Goal: Check status: Check status

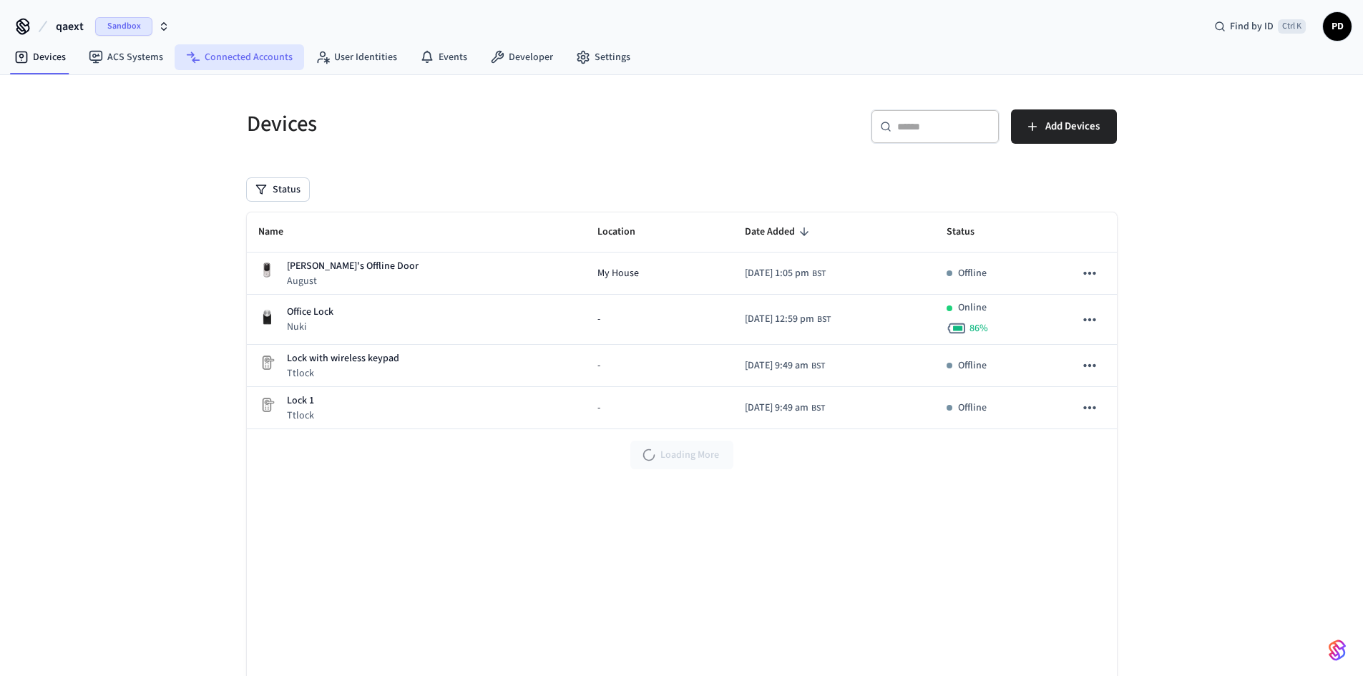
drag, startPoint x: 0, startPoint y: 0, endPoint x: 198, endPoint y: 63, distance: 208.0
click at [198, 63] on link "Connected Accounts" at bounding box center [240, 57] width 130 height 26
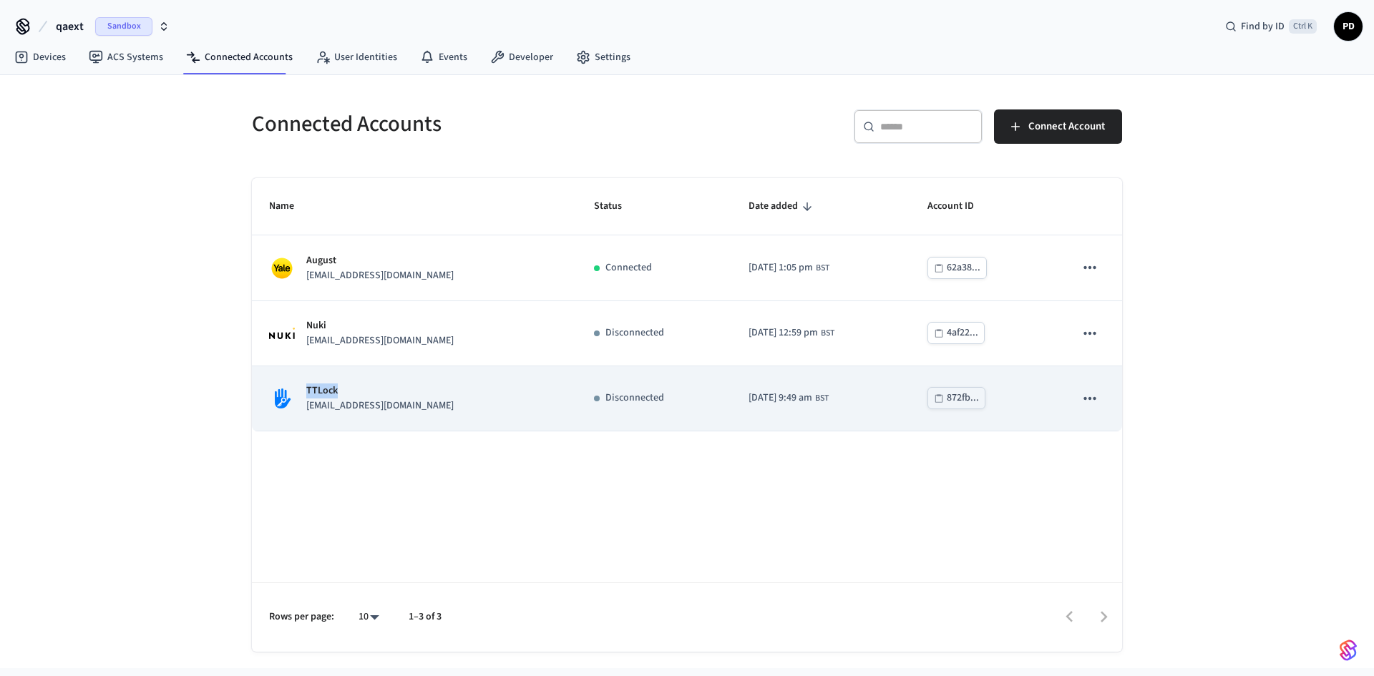
drag, startPoint x: 311, startPoint y: 391, endPoint x: 365, endPoint y: 396, distance: 53.8
click at [365, 396] on p "TTLock" at bounding box center [379, 391] width 147 height 15
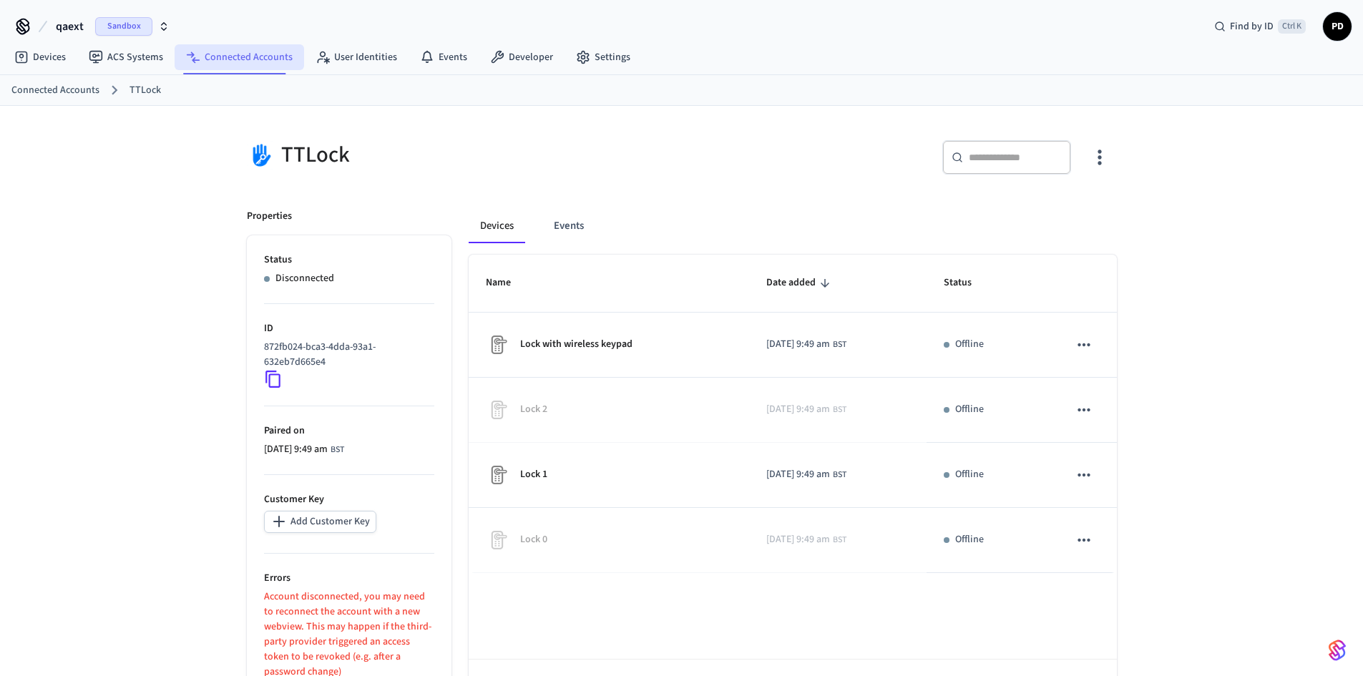
click at [217, 65] on link "Connected Accounts" at bounding box center [240, 57] width 130 height 26
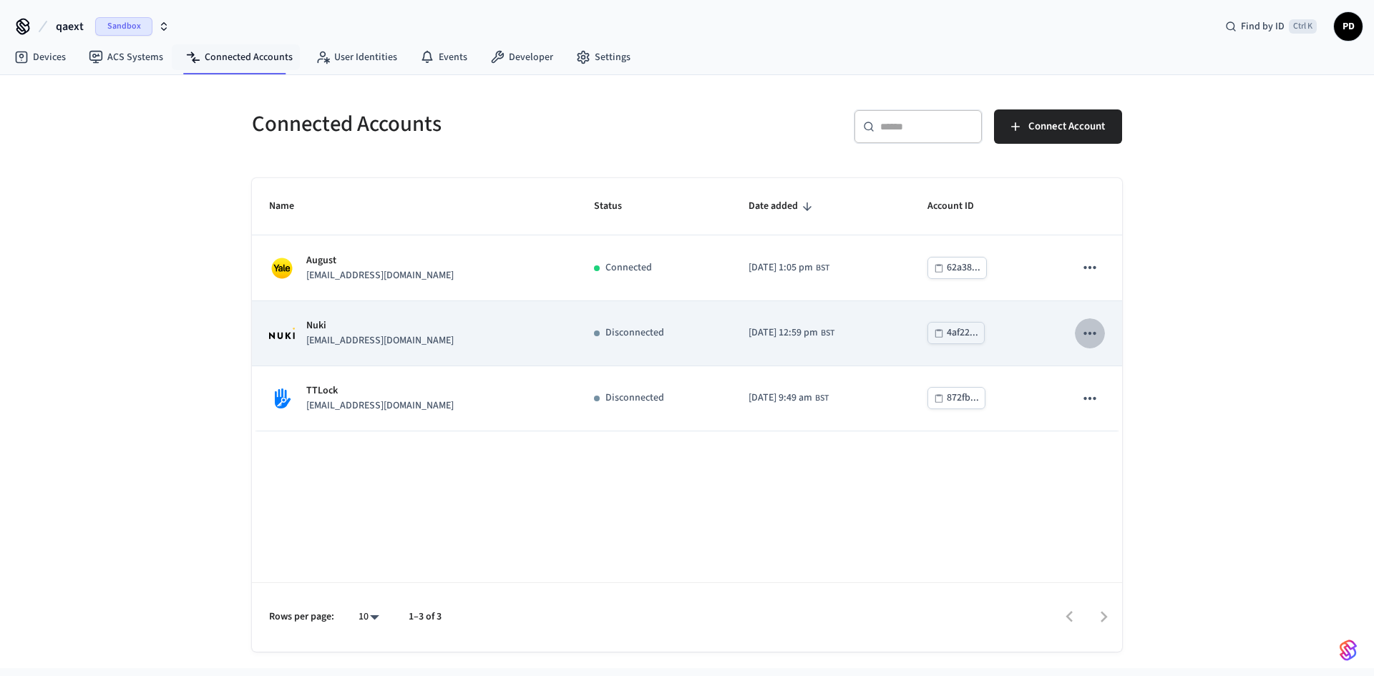
click at [1096, 336] on icon "sticky table" at bounding box center [1090, 333] width 19 height 19
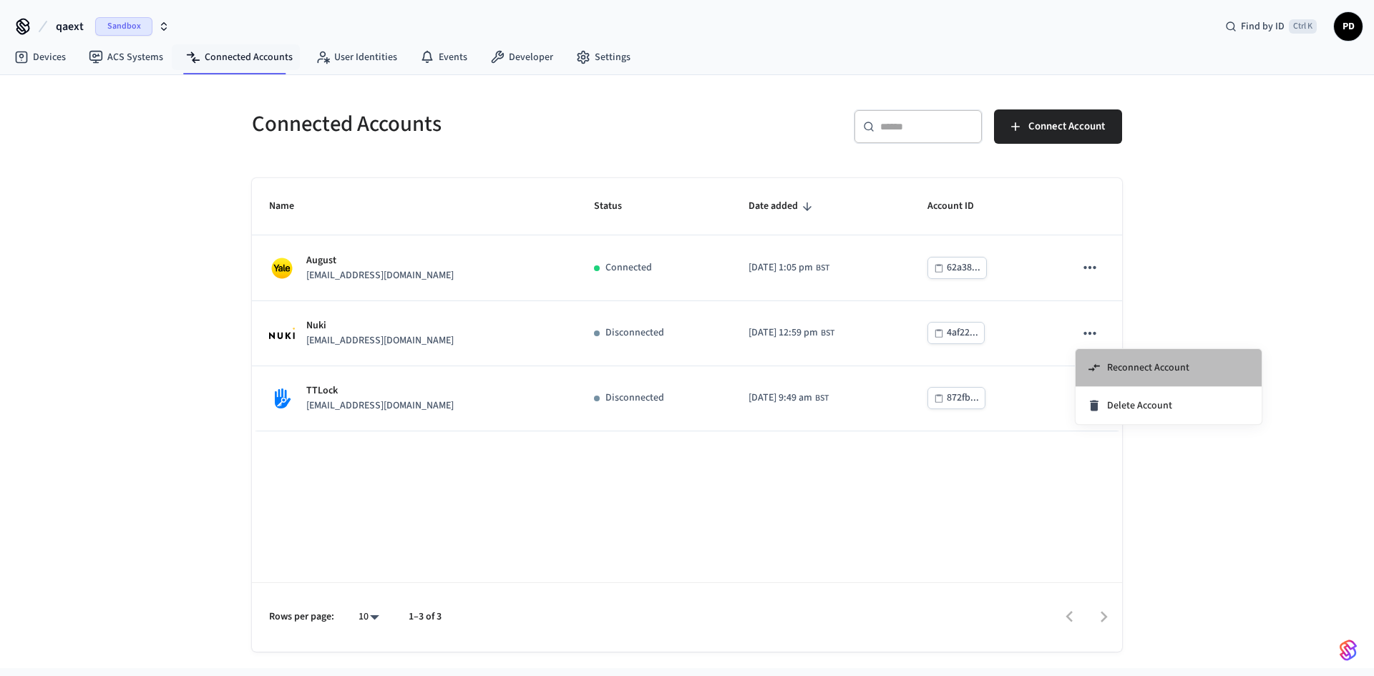
click at [1123, 371] on span "Reconnect Account" at bounding box center [1148, 368] width 82 height 14
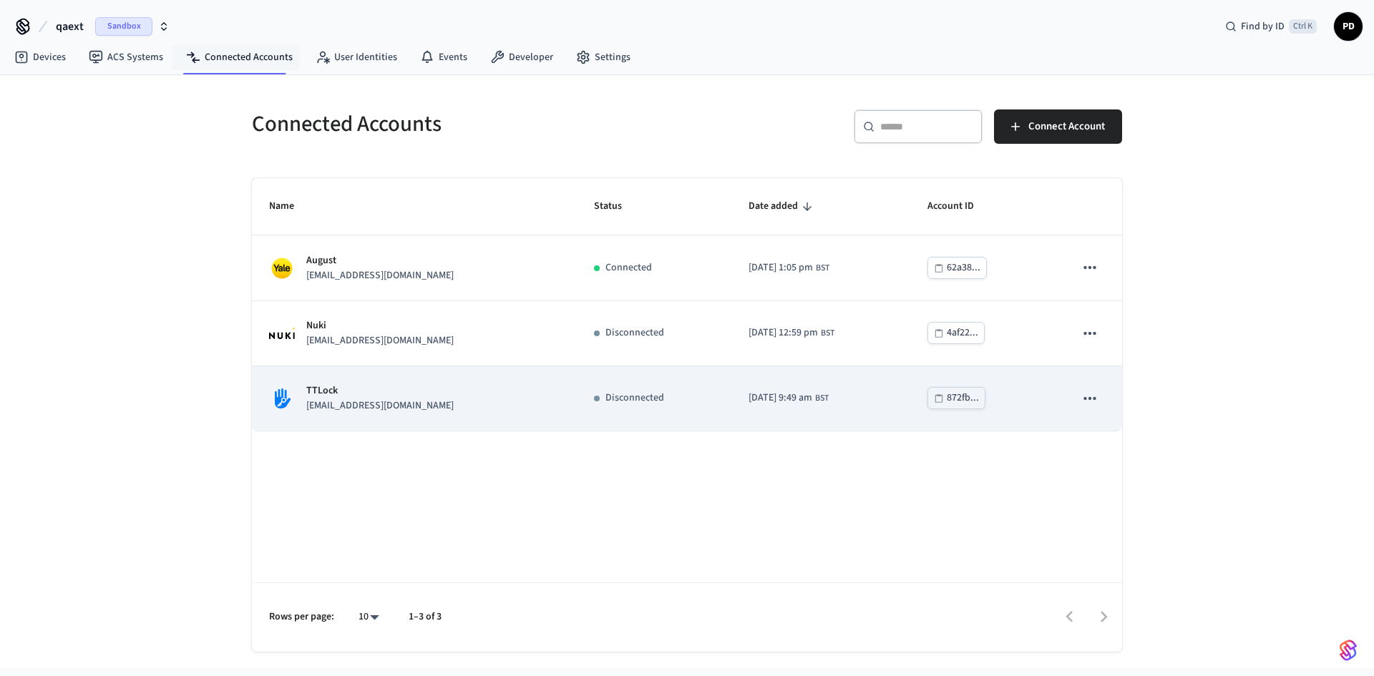
click at [1084, 398] on icon "sticky table" at bounding box center [1090, 398] width 12 height 3
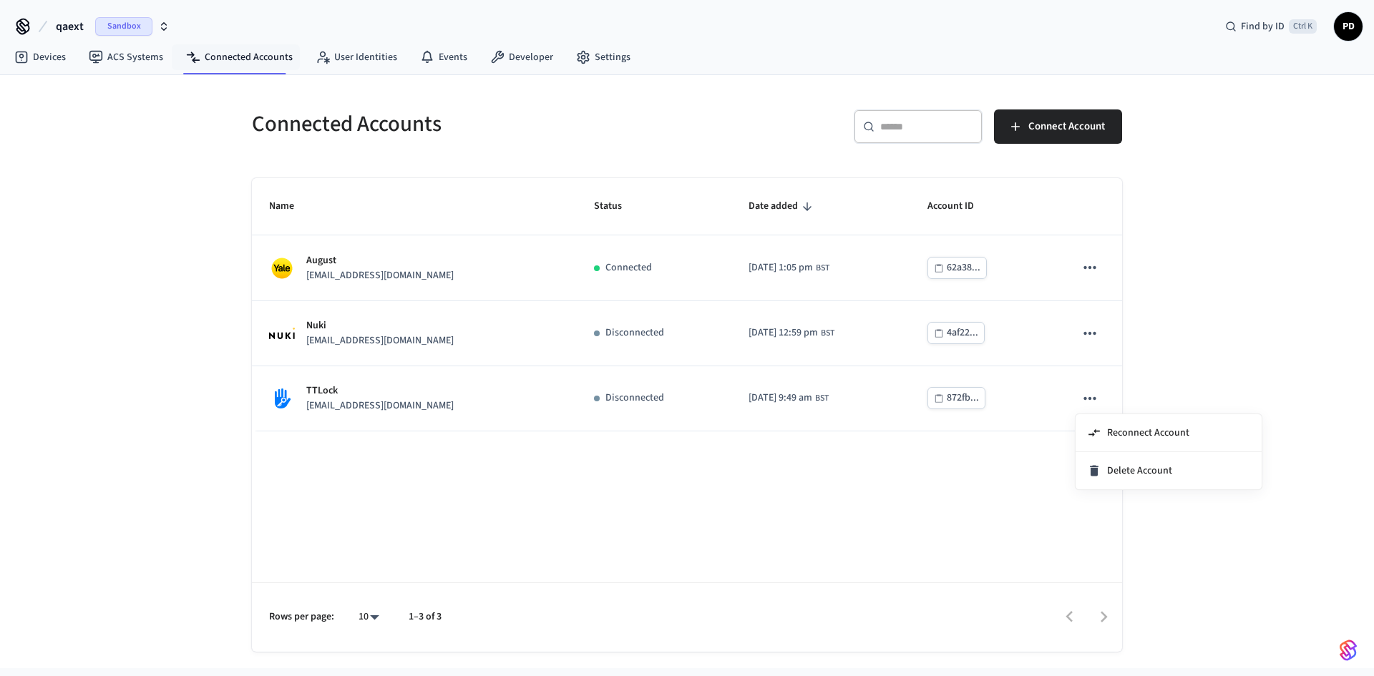
click at [1088, 330] on div at bounding box center [687, 338] width 1374 height 676
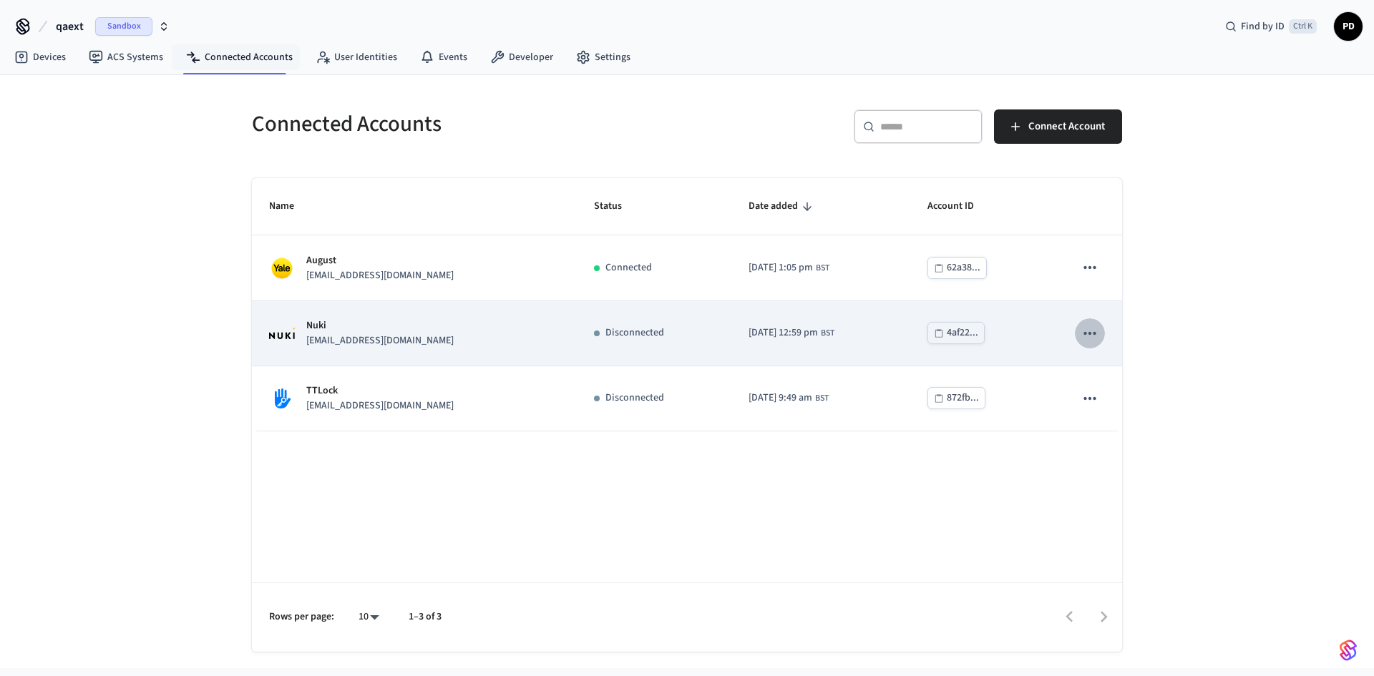
click at [1089, 334] on icon "sticky table" at bounding box center [1090, 332] width 12 height 3
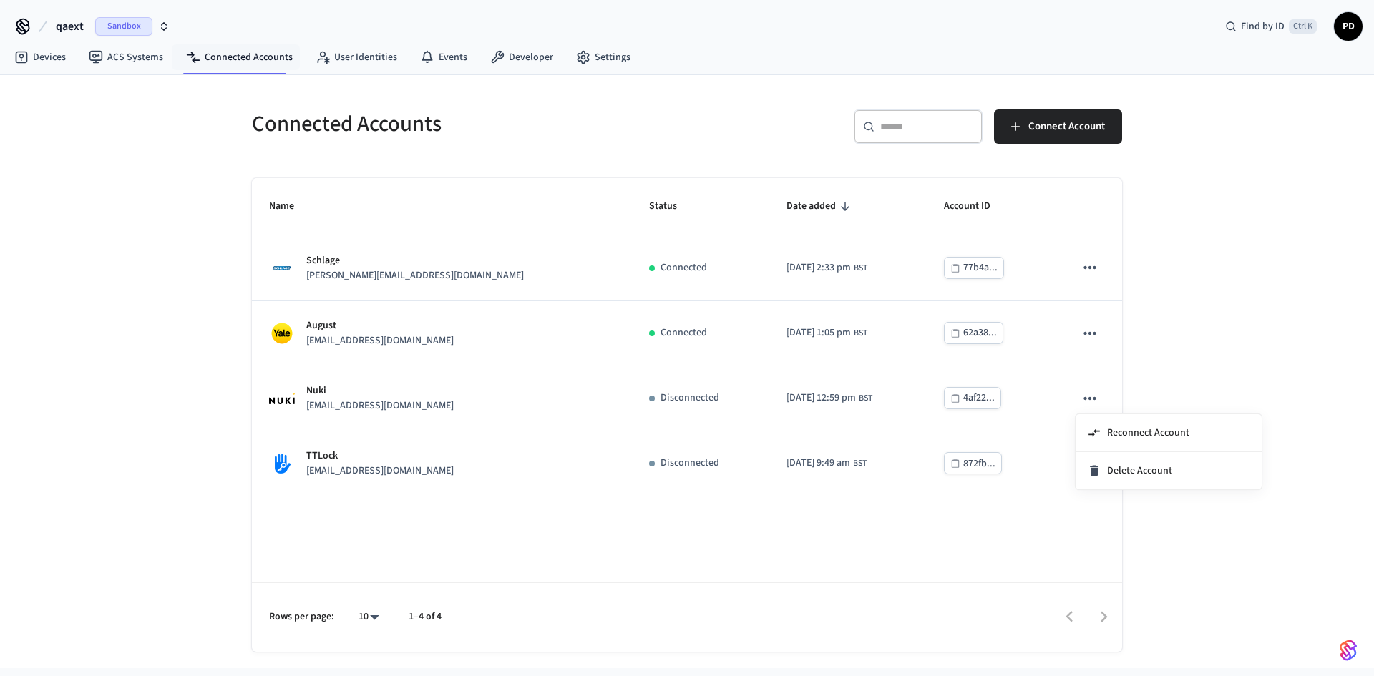
click at [125, 23] on div at bounding box center [687, 338] width 1374 height 676
click at [160, 30] on icon "button" at bounding box center [163, 26] width 11 height 11
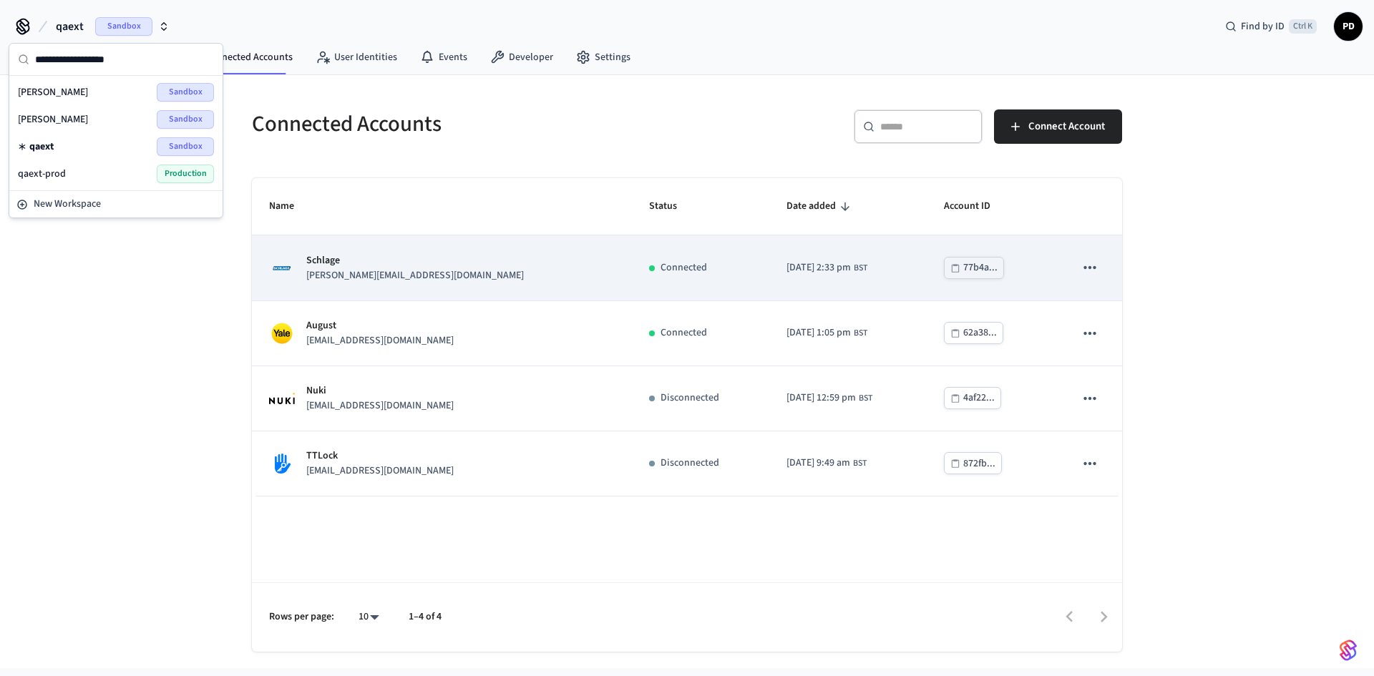
drag, startPoint x: 149, startPoint y: 334, endPoint x: 271, endPoint y: 298, distance: 127.0
click at [150, 335] on div "Connected Accounts ​ ​ Connect Account Name Status Date added Account ID Schlag…" at bounding box center [687, 371] width 1374 height 593
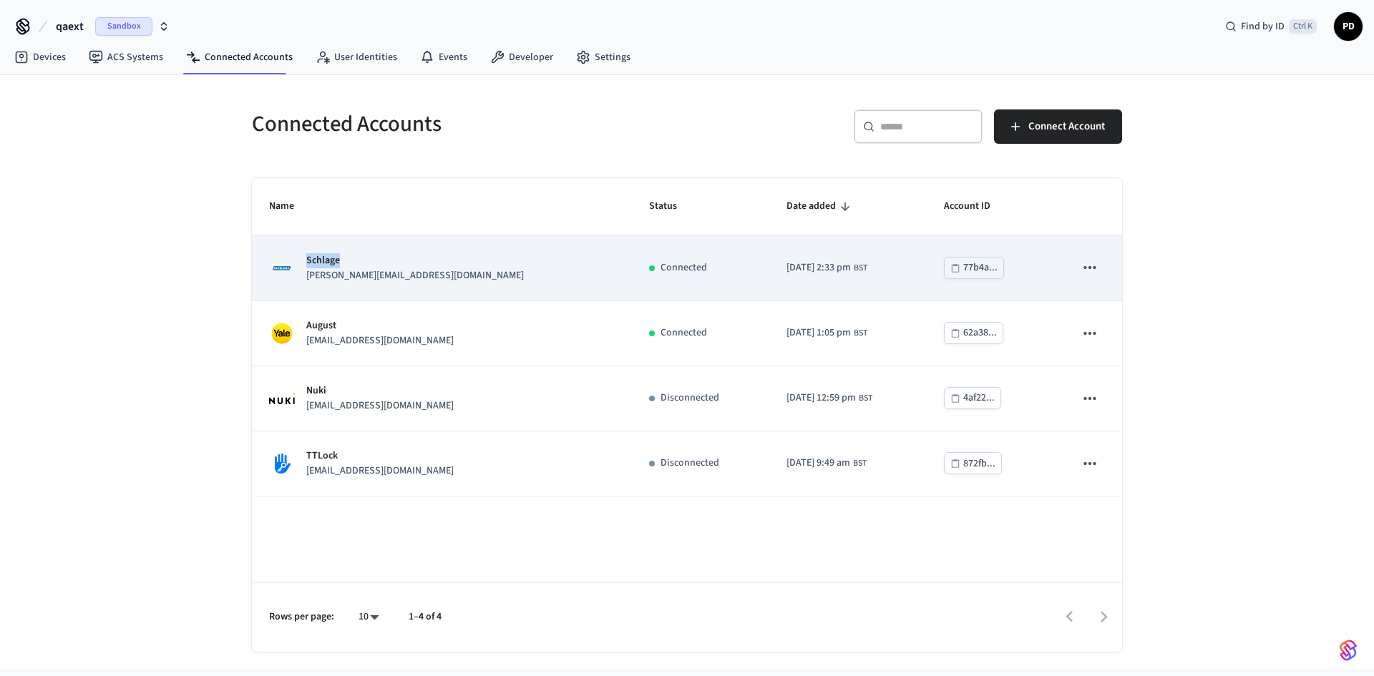
drag, startPoint x: 303, startPoint y: 266, endPoint x: 441, endPoint y: 266, distance: 137.4
click at [424, 266] on div "Schlage [PERSON_NAME][EMAIL_ADDRESS][DOMAIN_NAME]" at bounding box center [442, 268] width 346 height 30
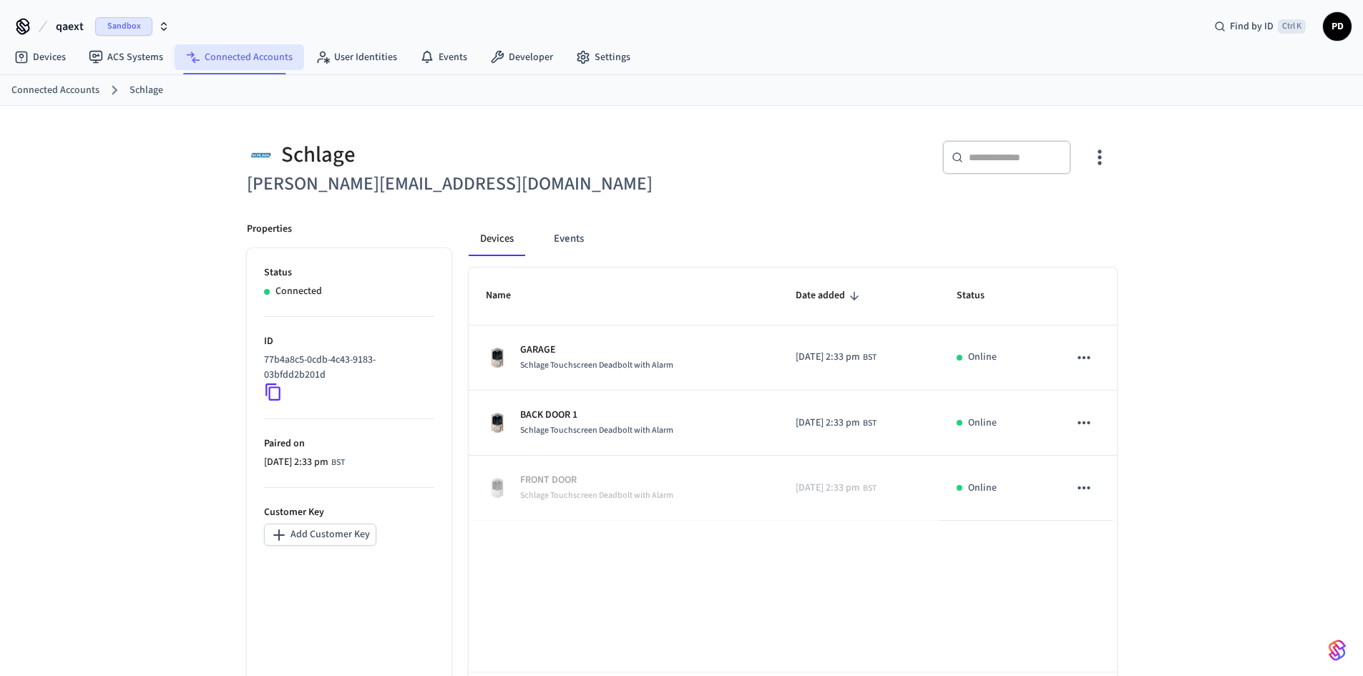
click at [213, 62] on link "Connected Accounts" at bounding box center [240, 57] width 130 height 26
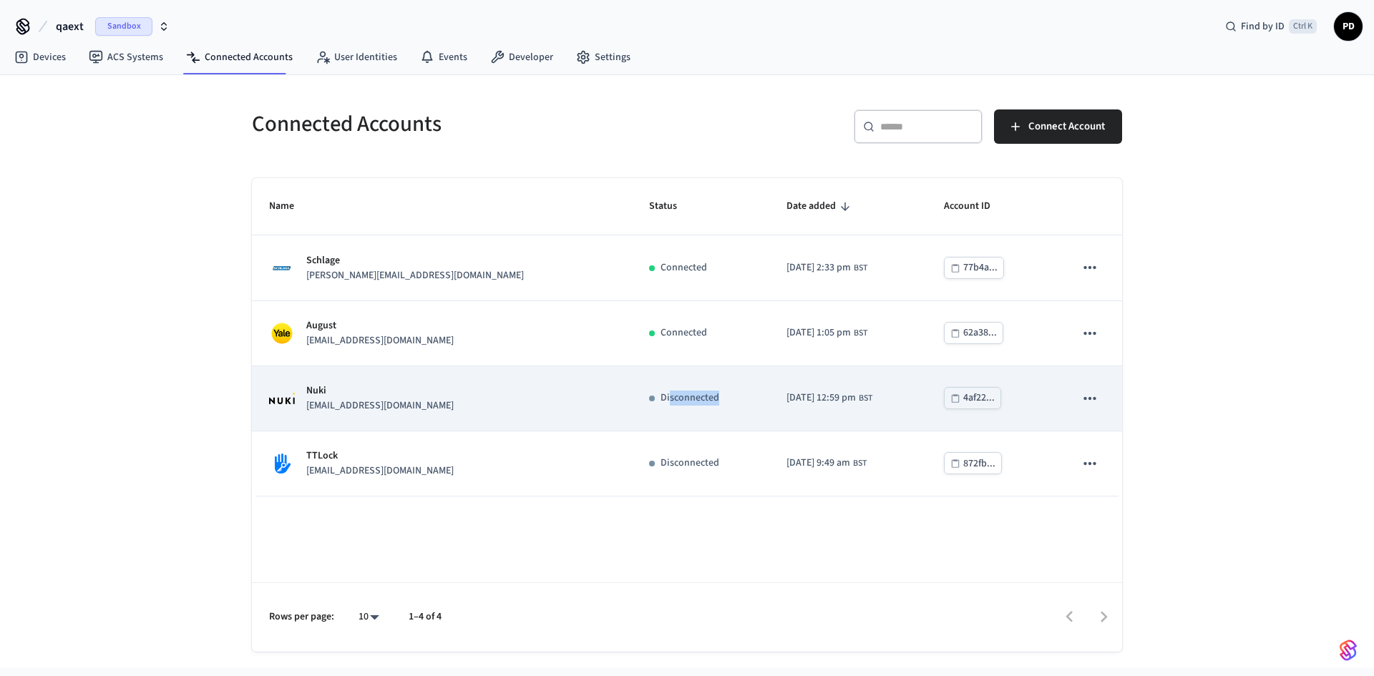
drag, startPoint x: 567, startPoint y: 401, endPoint x: 613, endPoint y: 407, distance: 46.8
click at [632, 407] on td "Disconnected" at bounding box center [700, 398] width 137 height 65
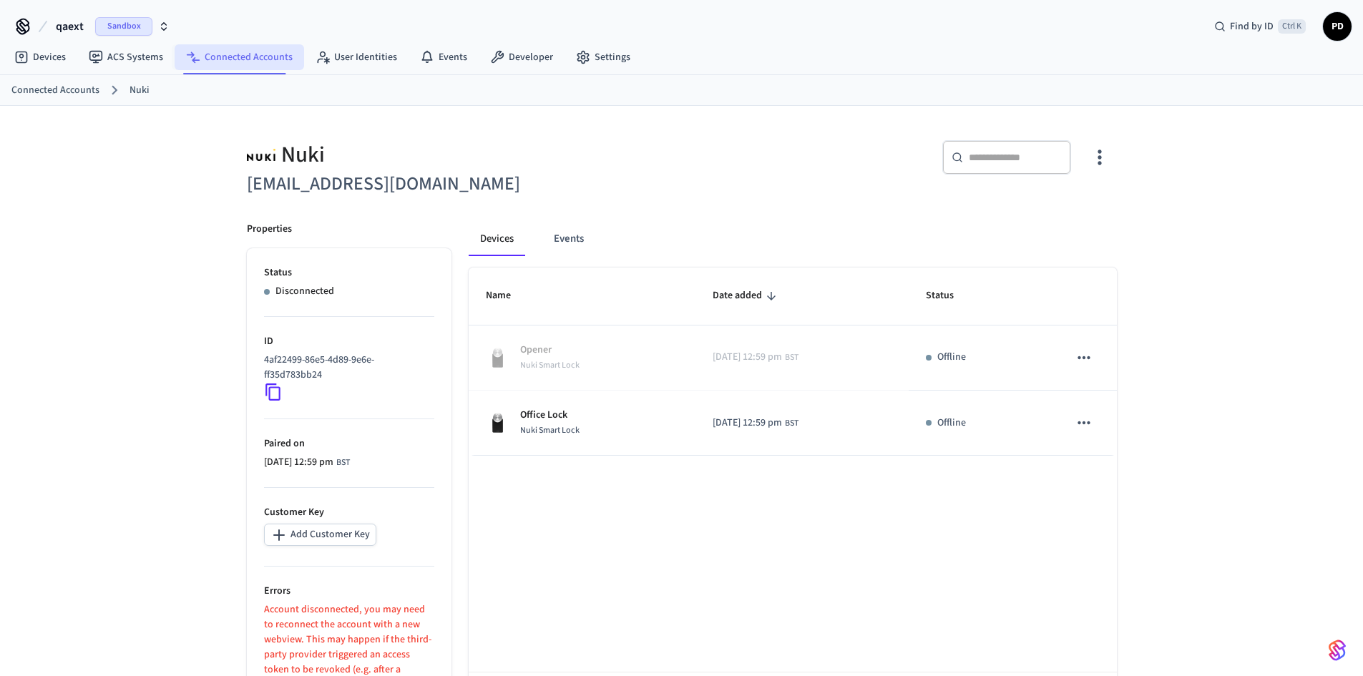
click at [239, 63] on link "Connected Accounts" at bounding box center [240, 57] width 130 height 26
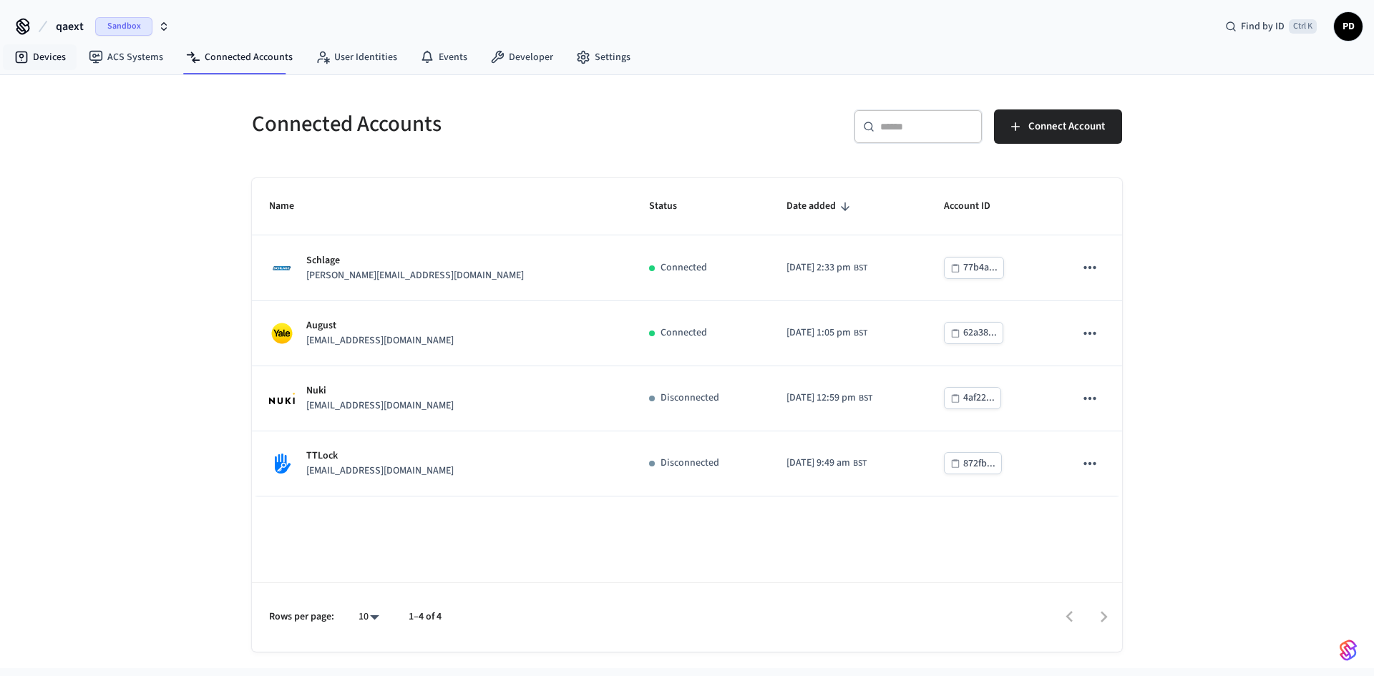
click at [45, 43] on nav "Devices ACS Systems Connected Accounts User Identities Events Developer Settings" at bounding box center [322, 58] width 639 height 33
click at [45, 52] on link "Devices" at bounding box center [40, 57] width 74 height 26
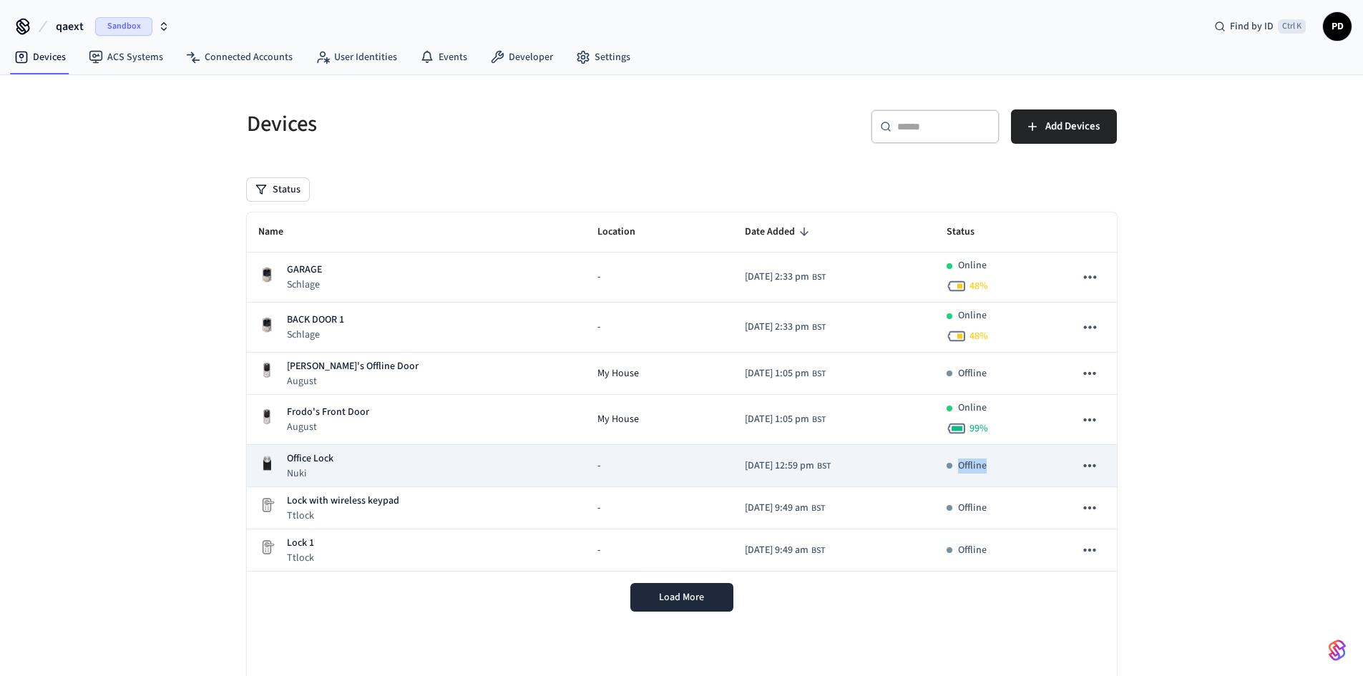
drag, startPoint x: 1002, startPoint y: 472, endPoint x: 922, endPoint y: 475, distance: 79.5
click at [922, 475] on tr "Office Lock Nuki - [DATE] 12:59 pm BST Offline" at bounding box center [682, 466] width 870 height 42
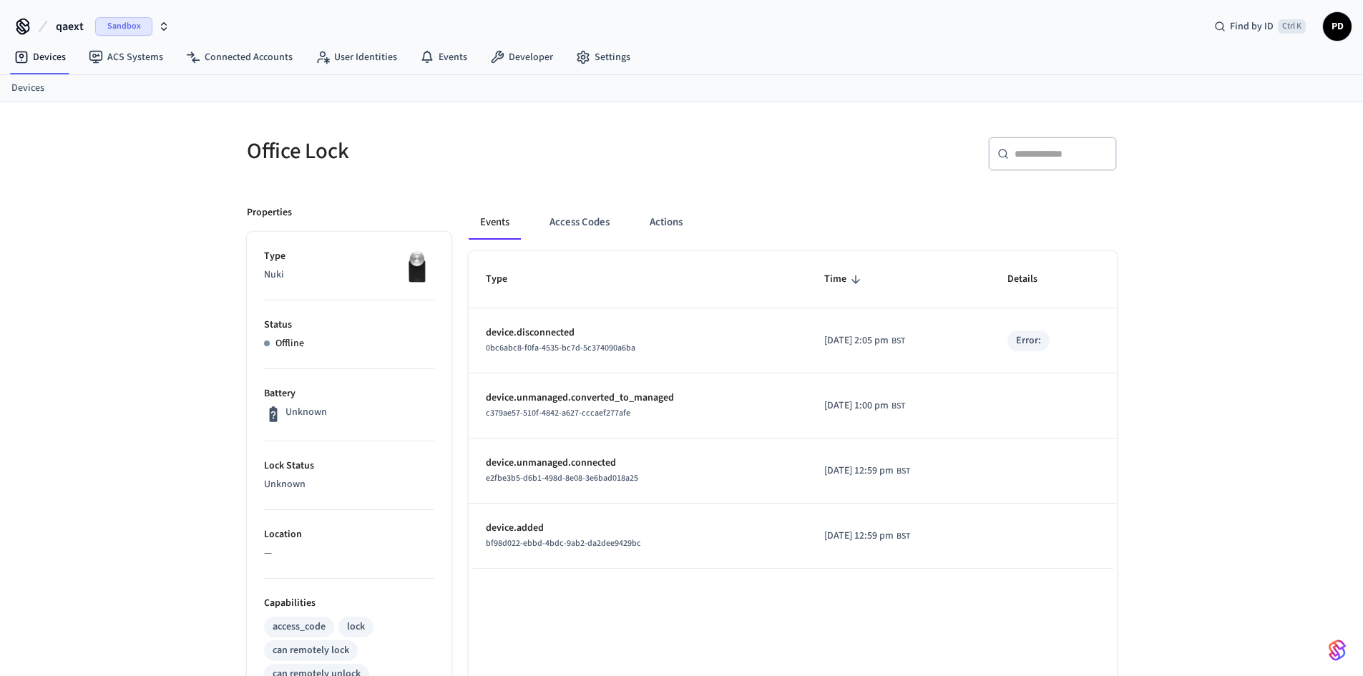
drag, startPoint x: 965, startPoint y: 510, endPoint x: 995, endPoint y: 510, distance: 30.1
